Goal: Task Accomplishment & Management: Manage account settings

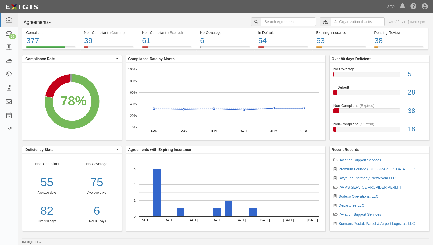
drag, startPoint x: 37, startPoint y: 25, endPoint x: 38, endPoint y: 22, distance: 3.7
click at [38, 25] on button "Agreements" at bounding box center [41, 22] width 39 height 10
click at [39, 33] on link "Parties" at bounding box center [42, 33] width 41 height 7
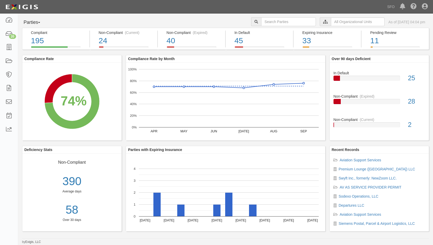
click at [31, 20] on button "Parties" at bounding box center [41, 22] width 39 height 10
click at [4, 43] on link at bounding box center [9, 48] width 18 height 14
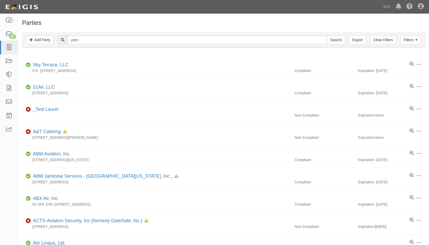
type input "pren"
click at [327, 36] on input "Search" at bounding box center [336, 40] width 18 height 9
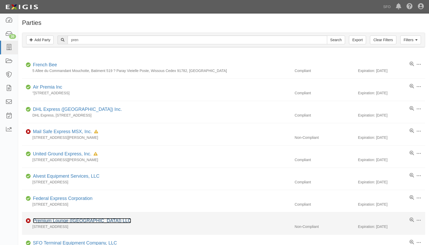
click at [71, 223] on link "Premium Lounge ([GEOGRAPHIC_DATA]) LLC" at bounding box center [82, 220] width 98 height 5
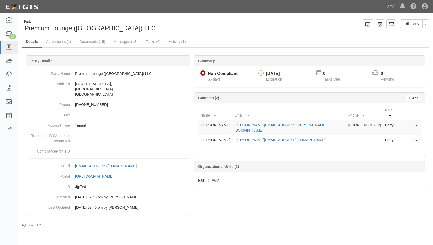
click at [98, 41] on link "Documents (15)" at bounding box center [92, 42] width 34 height 10
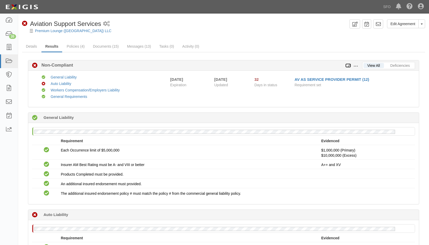
click at [349, 66] on icon at bounding box center [349, 66] width 6 height 4
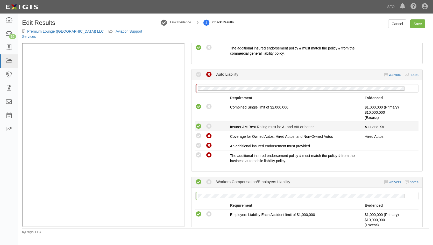
scroll to position [182, 0]
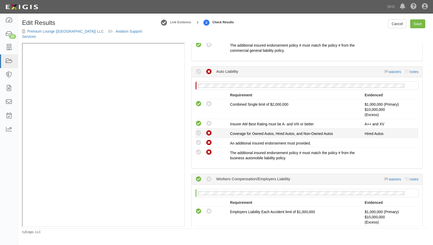
click at [201, 137] on icon at bounding box center [199, 133] width 6 height 6
click at [198, 137] on icon at bounding box center [199, 133] width 6 height 6
click at [198, 146] on icon at bounding box center [199, 143] width 6 height 6
radio input "true"
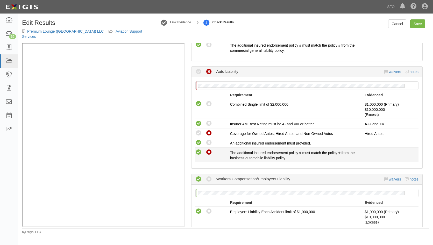
click at [201, 155] on icon at bounding box center [199, 152] width 6 height 6
radio input "true"
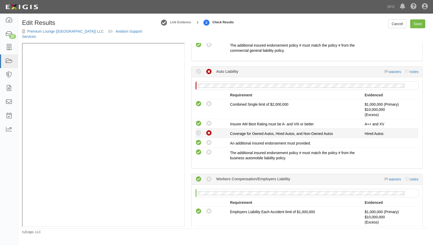
click at [199, 137] on icon at bounding box center [199, 133] width 6 height 6
click at [389, 71] on link "waivers" at bounding box center [395, 72] width 12 height 4
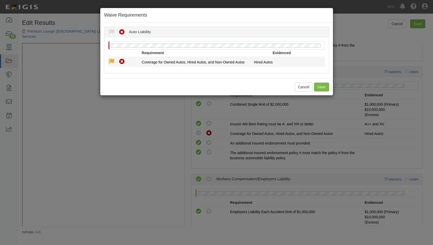
click at [110, 61] on icon at bounding box center [111, 62] width 6 height 6
radio input "true"
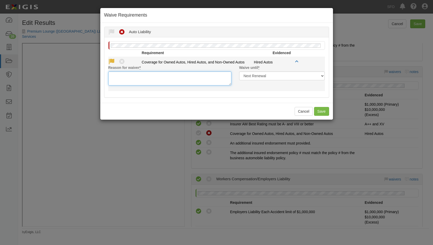
click at [153, 74] on textarea "Reason for waiver *" at bounding box center [169, 79] width 123 height 14
type textarea "a"
type textarea "e"
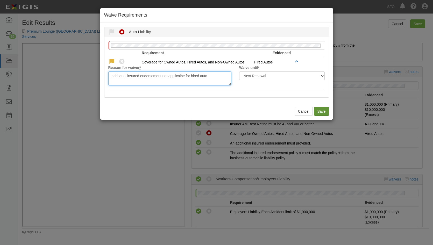
type textarea "additonal insured endorsement not applicalbe for hired auto"
click at [322, 113] on button "Save" at bounding box center [321, 111] width 15 height 9
radio input "true"
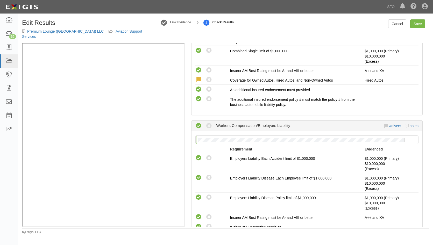
scroll to position [233, 0]
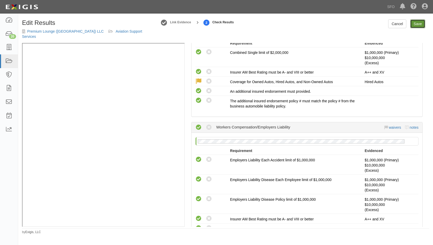
click at [414, 23] on link "Save" at bounding box center [418, 23] width 15 height 9
radio input "true"
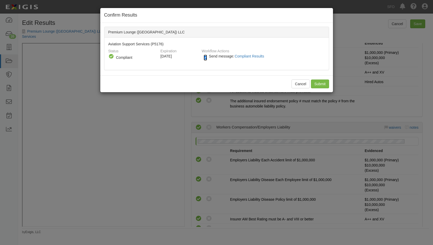
click at [207, 58] on input "Send message: Compliant Results" at bounding box center [205, 58] width 3 height 6
checkbox input "false"
click at [318, 82] on input "Submit" at bounding box center [320, 84] width 18 height 9
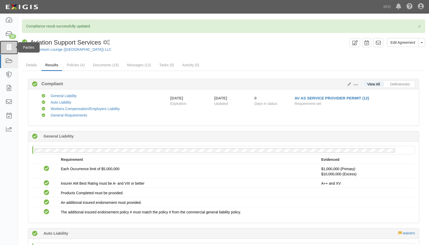
click at [6, 47] on icon at bounding box center [8, 48] width 7 height 6
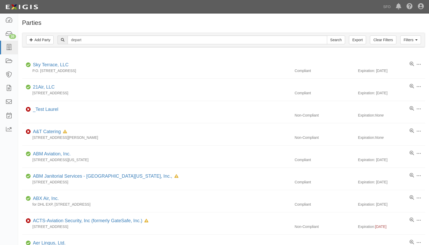
type input "depart"
click at [327, 36] on input "Search" at bounding box center [336, 40] width 18 height 9
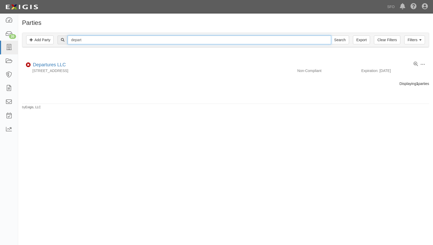
click at [89, 43] on input "depart" at bounding box center [199, 40] width 263 height 9
type input "d"
type input "o"
type input "opren"
click at [331, 36] on input "Search" at bounding box center [340, 40] width 18 height 9
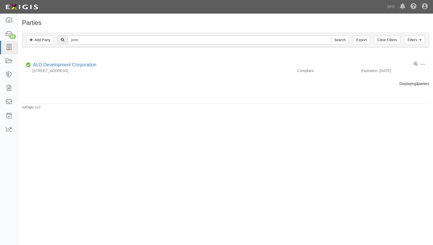
type input "pren"
click at [331, 36] on input "Search" at bounding box center [340, 40] width 18 height 9
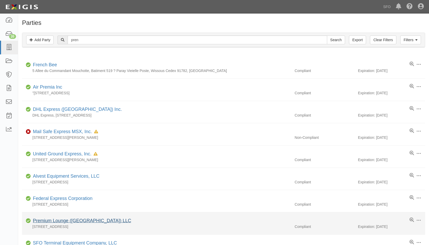
click at [41, 218] on div "Premium Lounge (San Francisco) LLC" at bounding box center [81, 221] width 100 height 7
click at [41, 219] on link "Premium Lounge (San Francisco) LLC" at bounding box center [82, 220] width 98 height 5
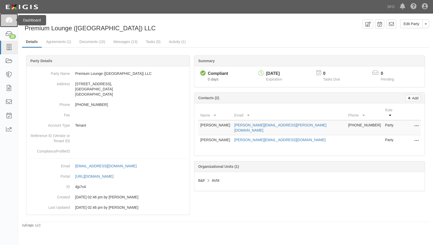
click at [9, 22] on icon at bounding box center [8, 20] width 7 height 6
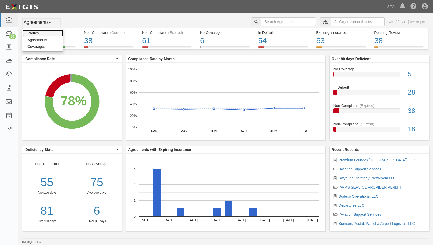
click at [31, 30] on link "Parties" at bounding box center [42, 33] width 41 height 7
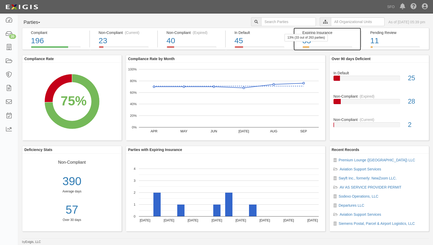
click at [322, 37] on div "13% (33 out of 263 parties)" at bounding box center [306, 38] width 43 height 8
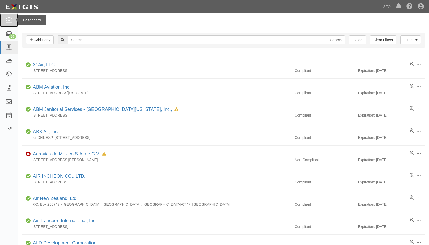
click at [8, 22] on icon at bounding box center [8, 20] width 7 height 6
